Goal: Transaction & Acquisition: Purchase product/service

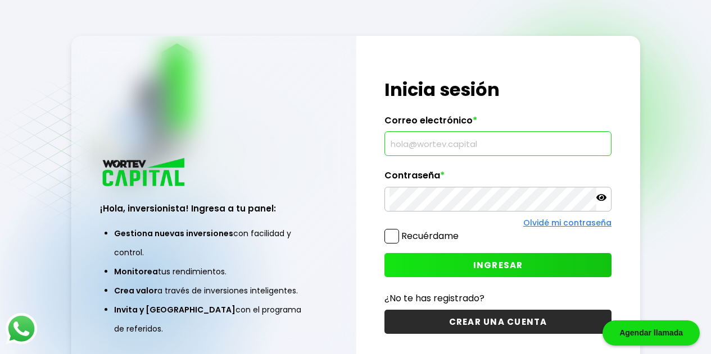
click at [416, 144] on input "text" at bounding box center [497, 144] width 217 height 24
type input "[EMAIL_ADDRESS][DOMAIN_NAME]"
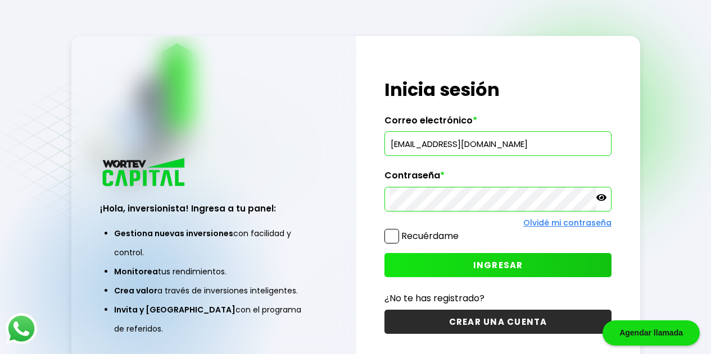
click at [526, 260] on button "INGRESAR" at bounding box center [497, 265] width 227 height 24
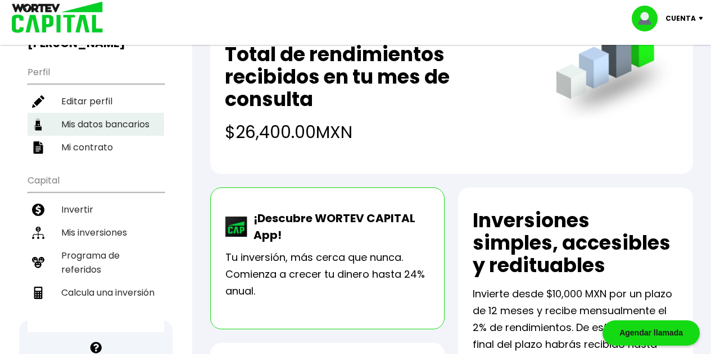
scroll to position [111, 0]
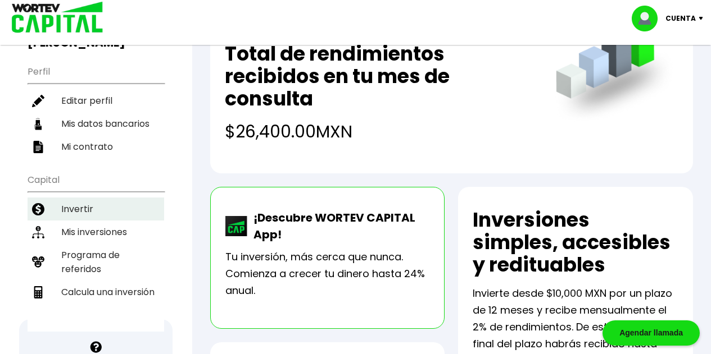
click at [81, 198] on li "Invertir" at bounding box center [96, 209] width 137 height 23
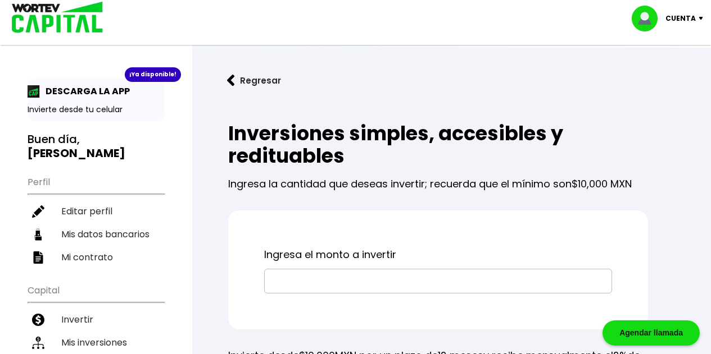
click at [329, 276] on input "text" at bounding box center [438, 282] width 338 height 24
type input "$10,000"
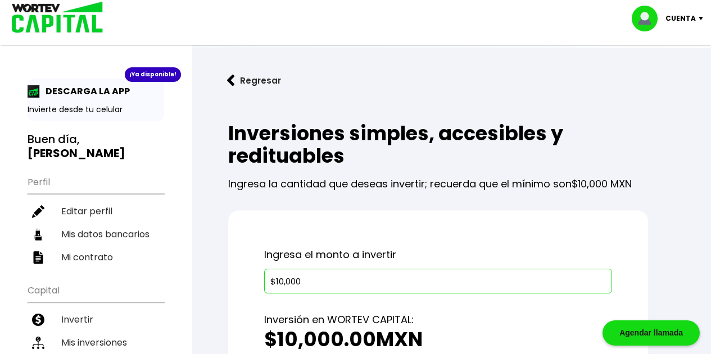
scroll to position [137, 0]
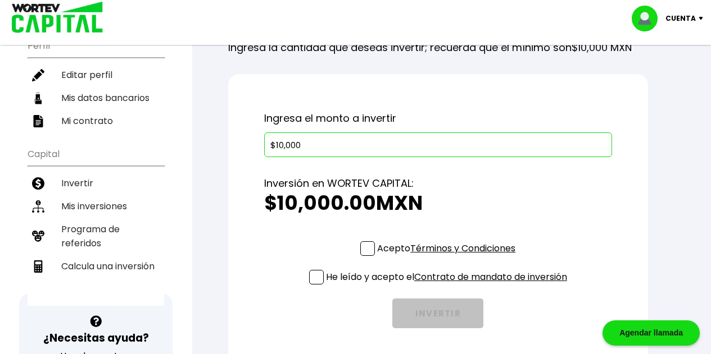
click at [361, 250] on span at bounding box center [367, 249] width 15 height 15
click at [448, 257] on input "Acepto Términos y Condiciones" at bounding box center [448, 257] width 0 height 0
click at [314, 275] on span at bounding box center [316, 277] width 15 height 15
click at [448, 286] on input "He leído y acepto el Contrato de mandato de inversión" at bounding box center [448, 286] width 0 height 0
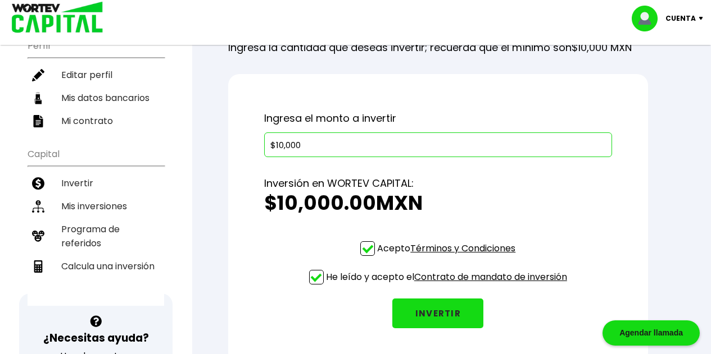
click at [423, 311] on button "INVERTIR" at bounding box center [437, 314] width 91 height 30
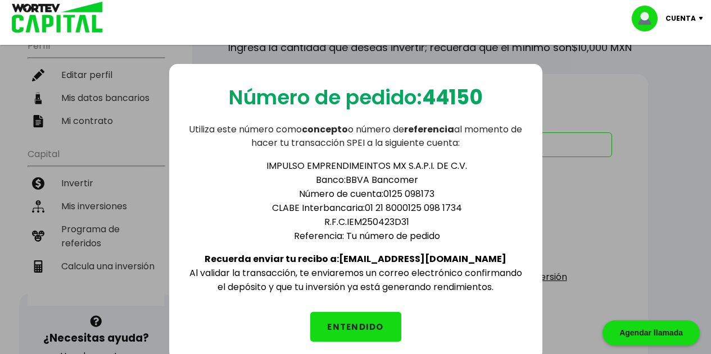
click at [353, 322] on button "ENTENDIDO" at bounding box center [355, 327] width 91 height 30
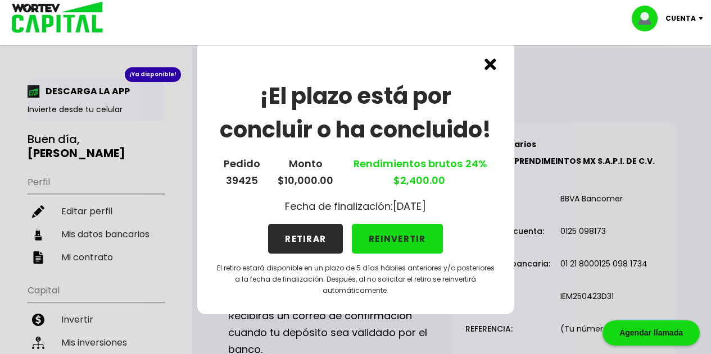
click at [414, 238] on button "REINVERTIR" at bounding box center [397, 239] width 91 height 30
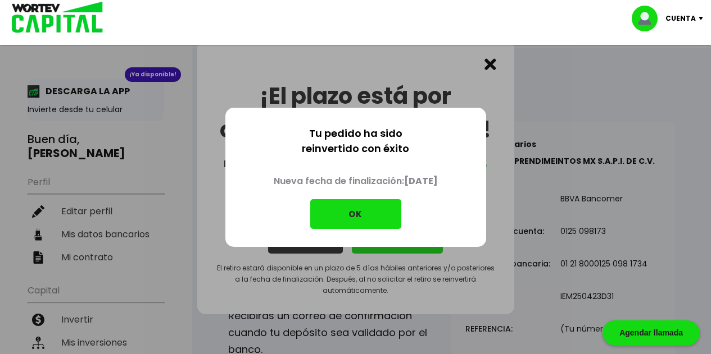
click at [376, 221] on button "OK" at bounding box center [355, 214] width 91 height 30
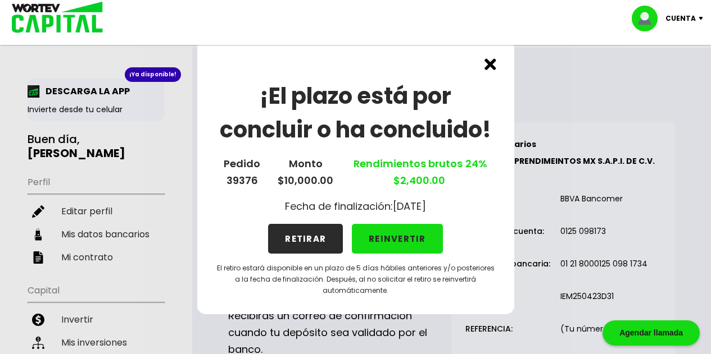
click at [412, 240] on button "REINVERTIR" at bounding box center [397, 239] width 91 height 30
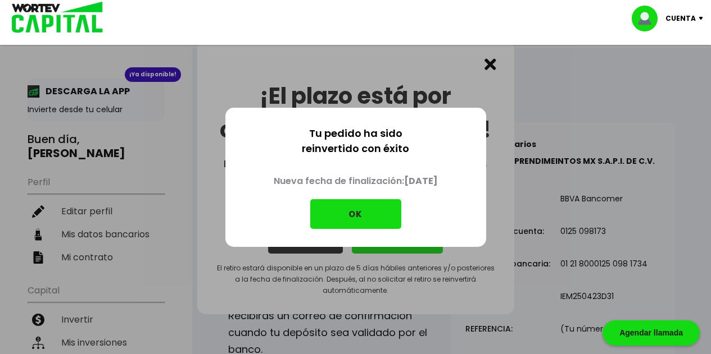
click at [358, 206] on button "OK" at bounding box center [355, 214] width 91 height 30
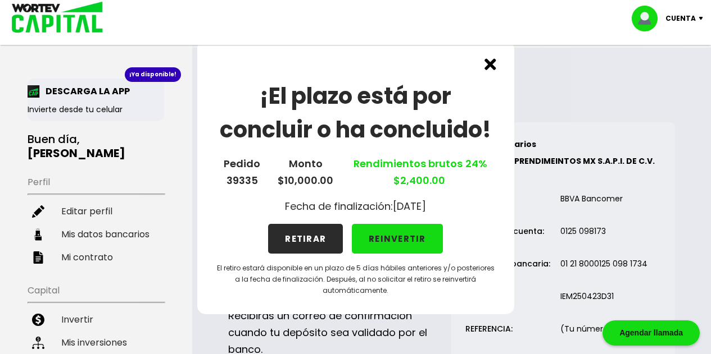
click at [421, 233] on button "REINVERTIR" at bounding box center [397, 239] width 91 height 30
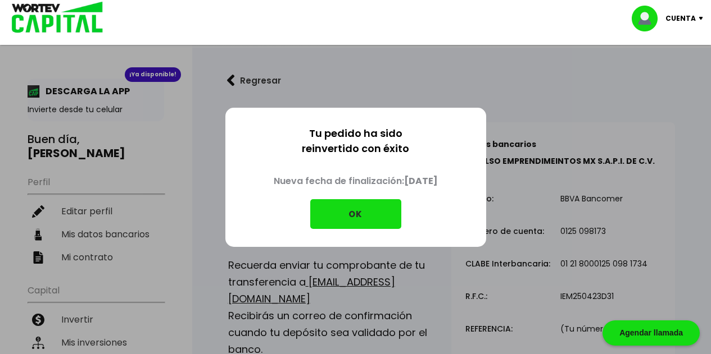
click at [360, 207] on button "OK" at bounding box center [355, 214] width 91 height 30
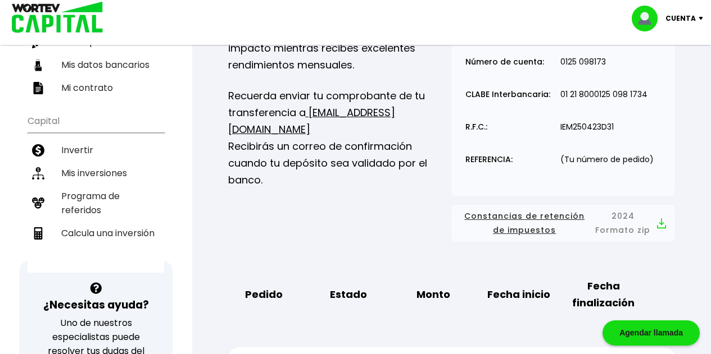
scroll to position [172, 0]
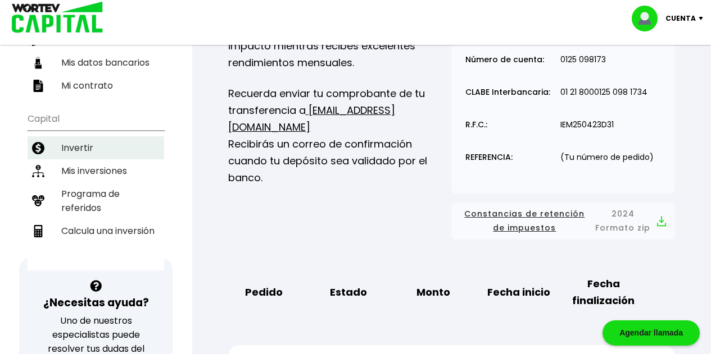
click at [83, 137] on li "Invertir" at bounding box center [96, 148] width 137 height 23
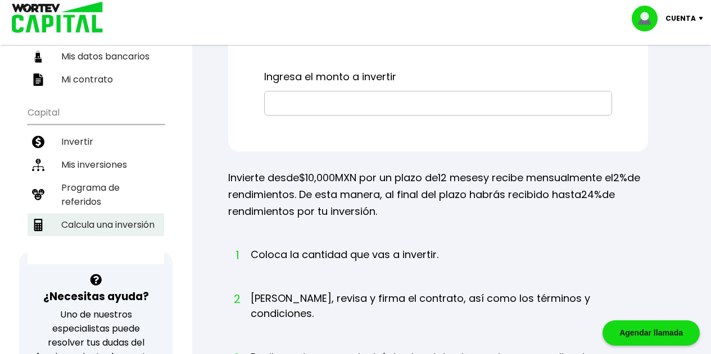
scroll to position [180, 0]
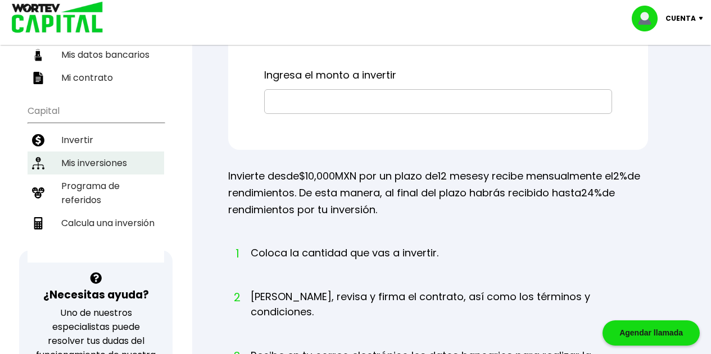
click at [106, 152] on li "Mis inversiones" at bounding box center [96, 163] width 137 height 23
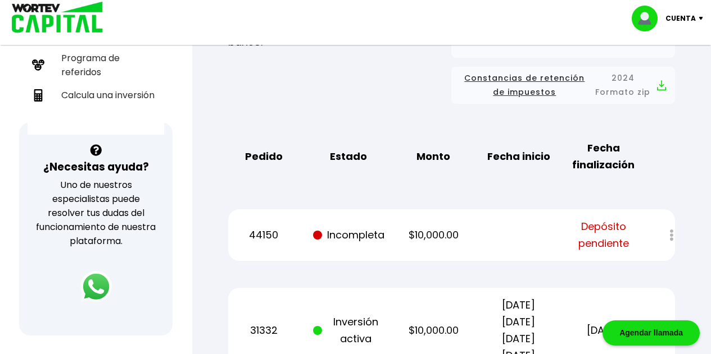
scroll to position [303, 0]
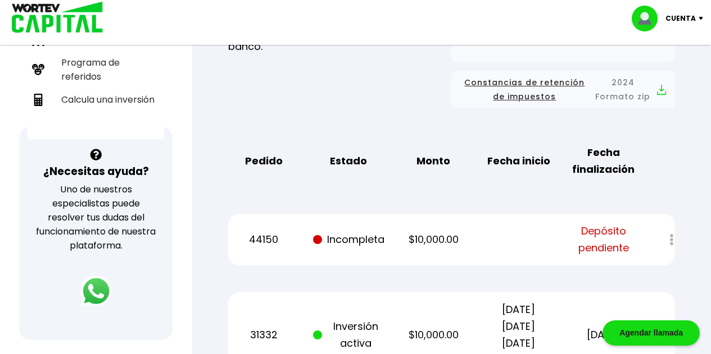
click at [681, 19] on p "Cuenta" at bounding box center [680, 18] width 30 height 17
click at [654, 73] on li "Cerrar sesión" at bounding box center [669, 74] width 90 height 23
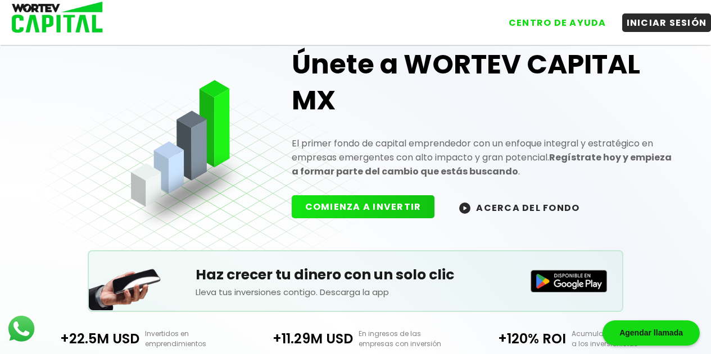
scroll to position [303, 0]
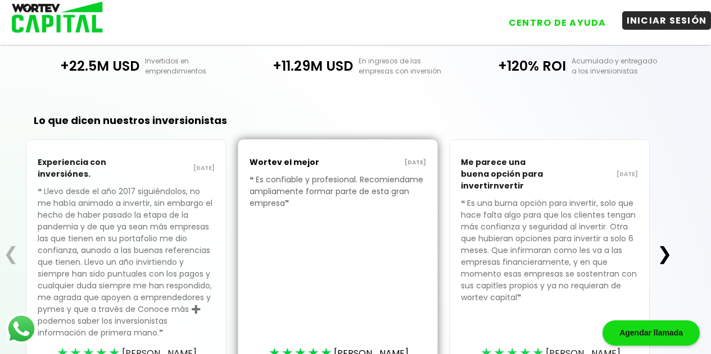
click at [645, 22] on button "INICIAR SESIÓN" at bounding box center [666, 20] width 89 height 19
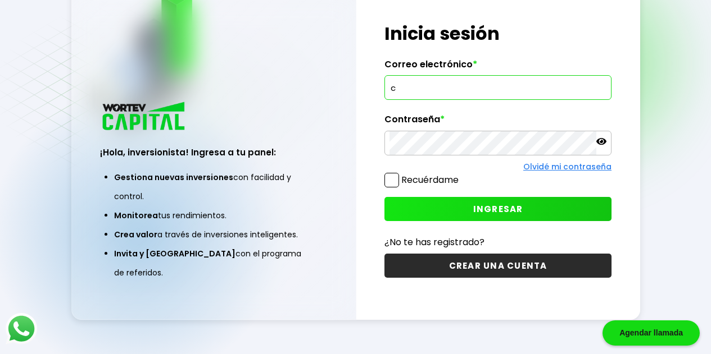
click at [431, 93] on input "c" at bounding box center [497, 88] width 217 height 24
type input "[EMAIL_ADDRESS][DOMAIN_NAME]"
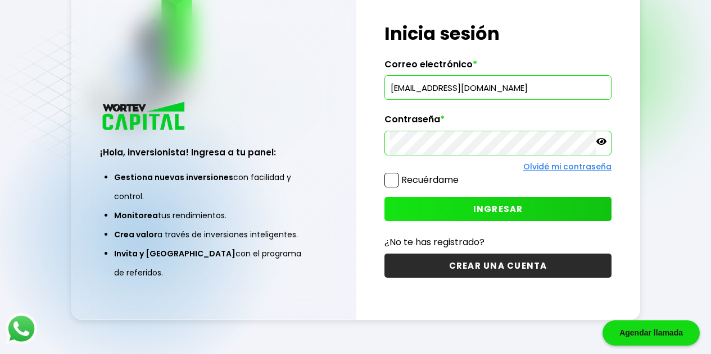
click at [469, 212] on button "INGRESAR" at bounding box center [497, 209] width 227 height 24
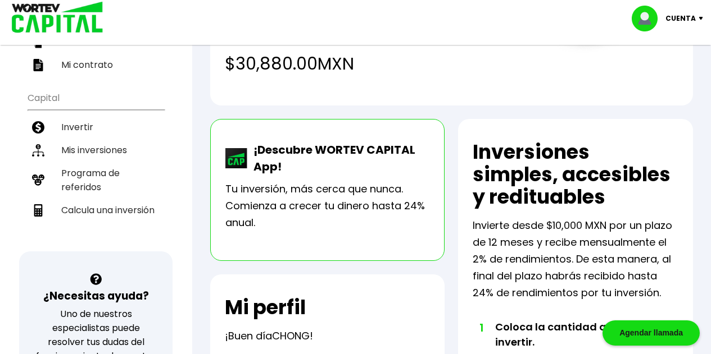
scroll to position [183, 0]
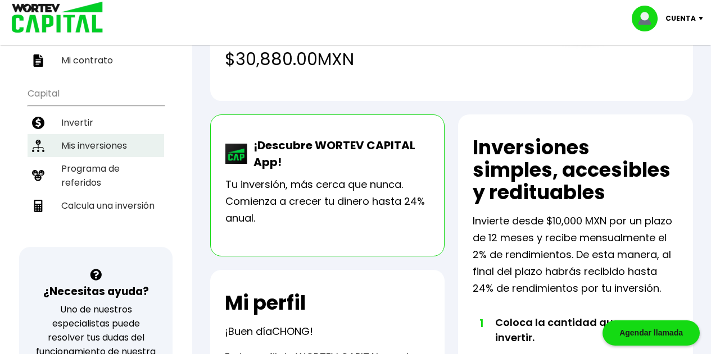
click at [98, 145] on li "Mis inversiones" at bounding box center [96, 145] width 137 height 23
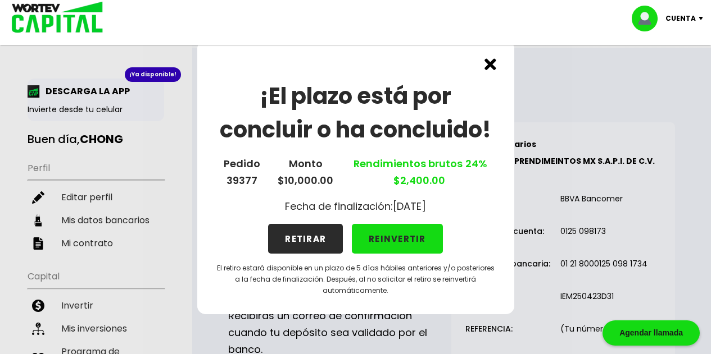
click at [422, 242] on button "REINVERTIR" at bounding box center [397, 239] width 91 height 30
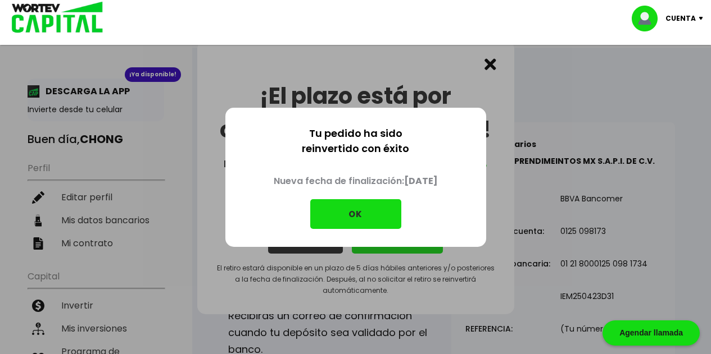
click at [386, 202] on button "OK" at bounding box center [355, 214] width 91 height 30
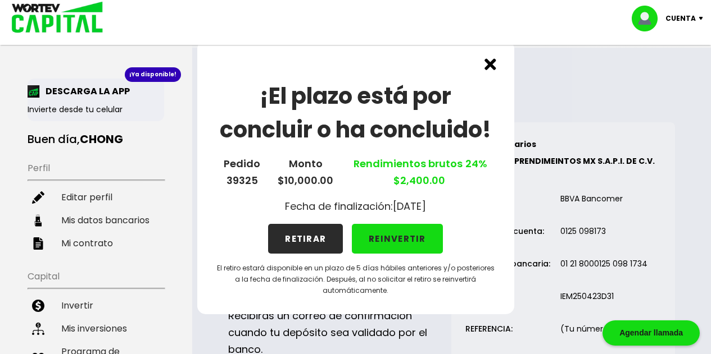
click at [406, 240] on button "REINVERTIR" at bounding box center [397, 239] width 91 height 30
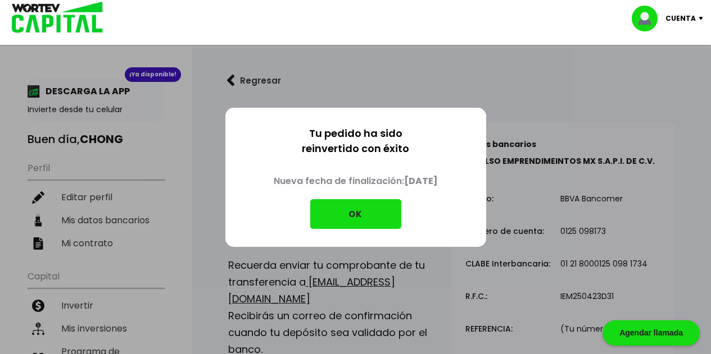
click at [378, 213] on button "OK" at bounding box center [355, 214] width 91 height 30
